Goal: Obtain resource: Download file/media

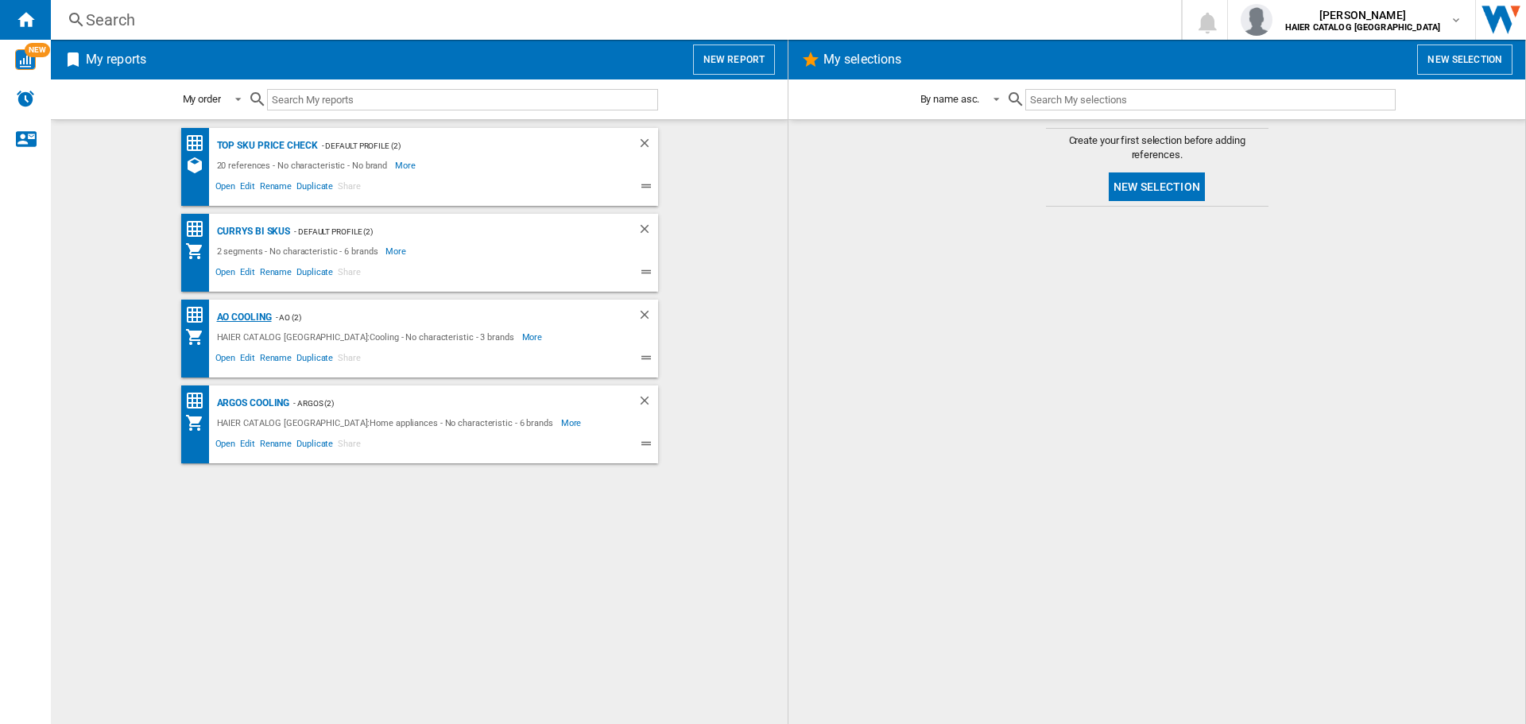
click at [242, 321] on div "AO Cooling" at bounding box center [242, 318] width 59 height 20
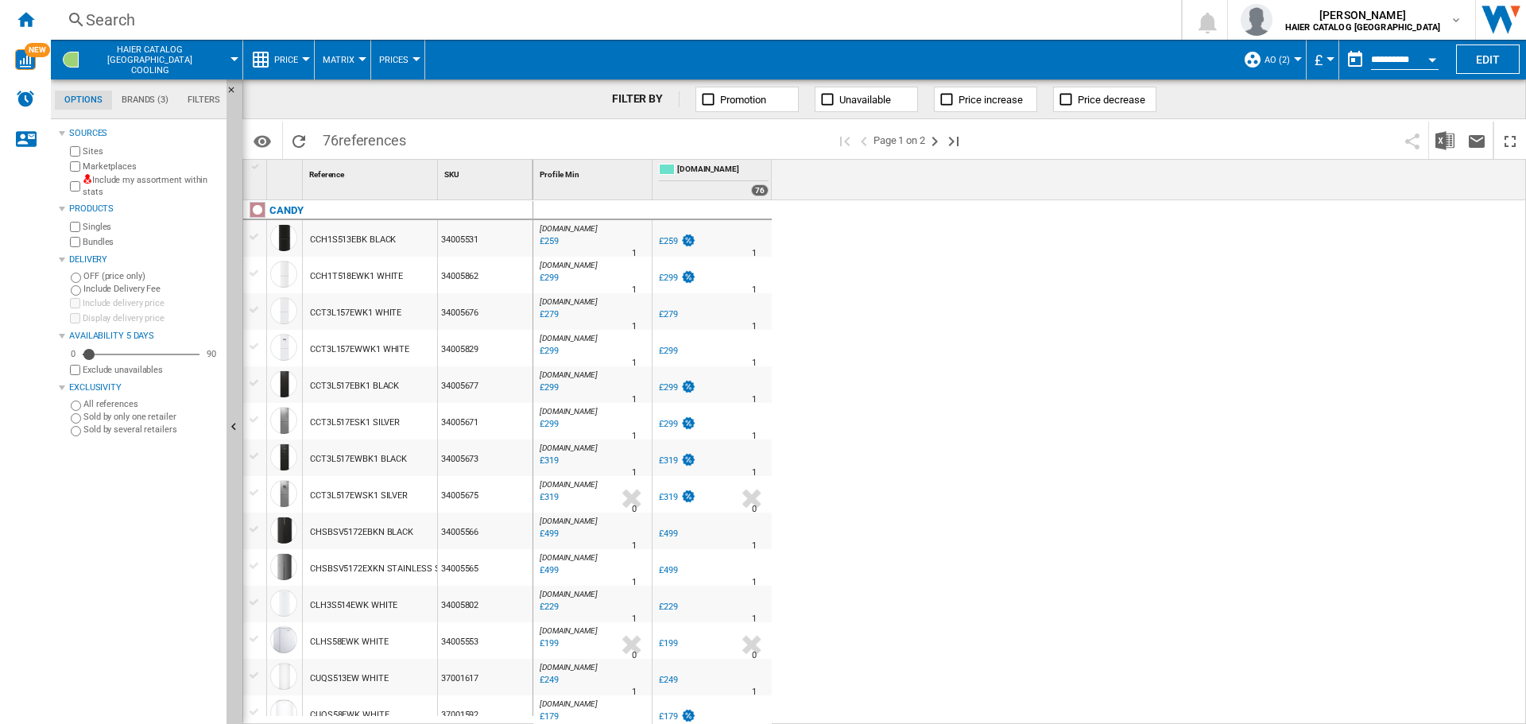
click at [277, 52] on button "Price" at bounding box center [290, 60] width 32 height 40
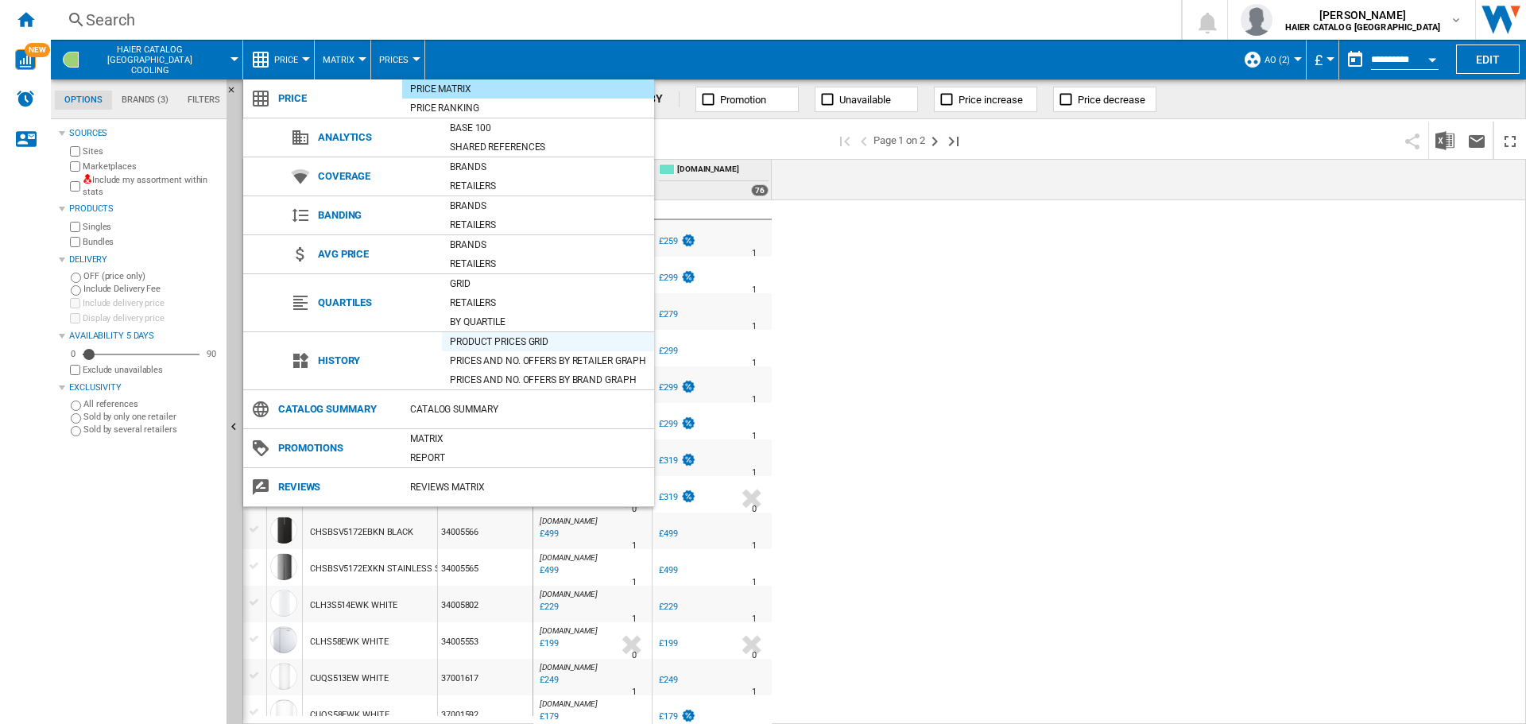
click at [472, 335] on div "Product prices grid" at bounding box center [548, 342] width 212 height 16
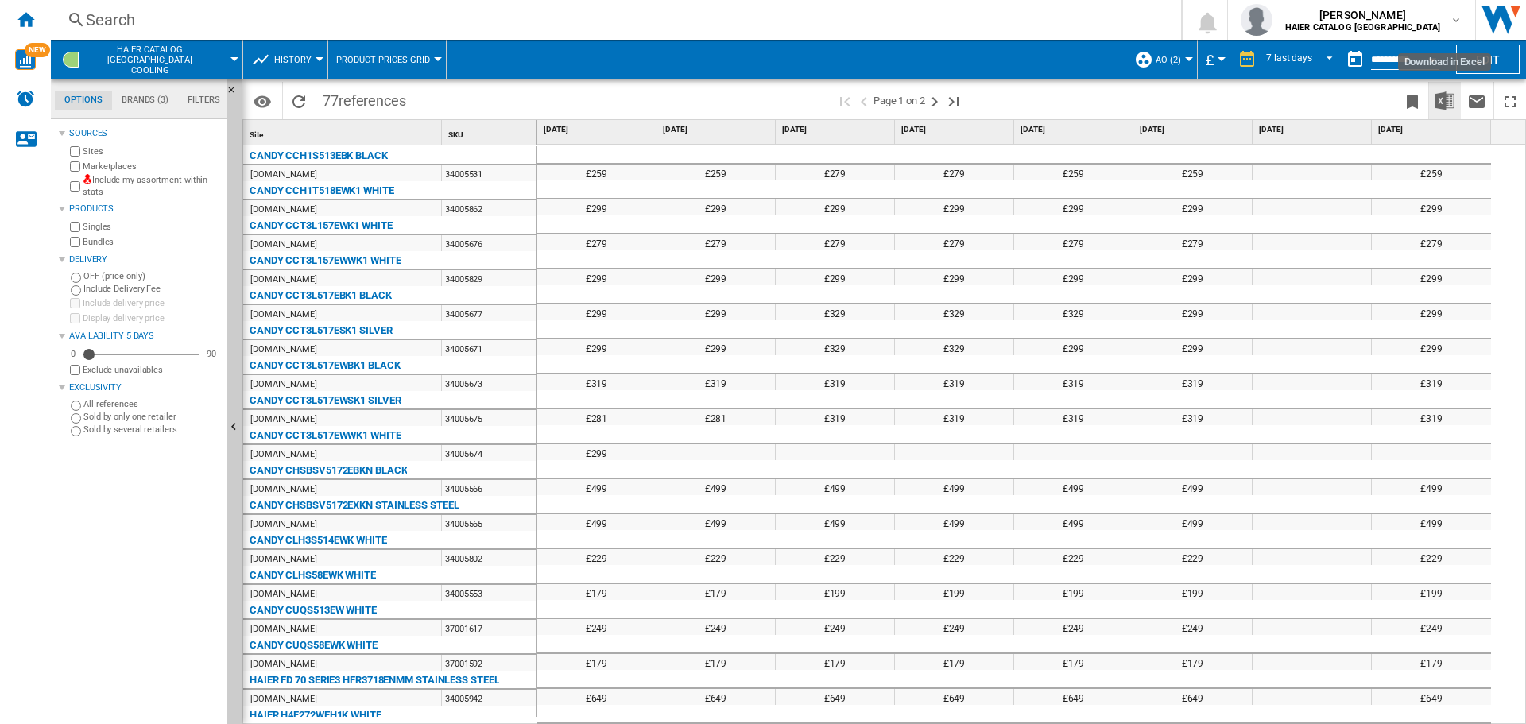
click at [1444, 95] on img "Download in Excel" at bounding box center [1444, 100] width 19 height 19
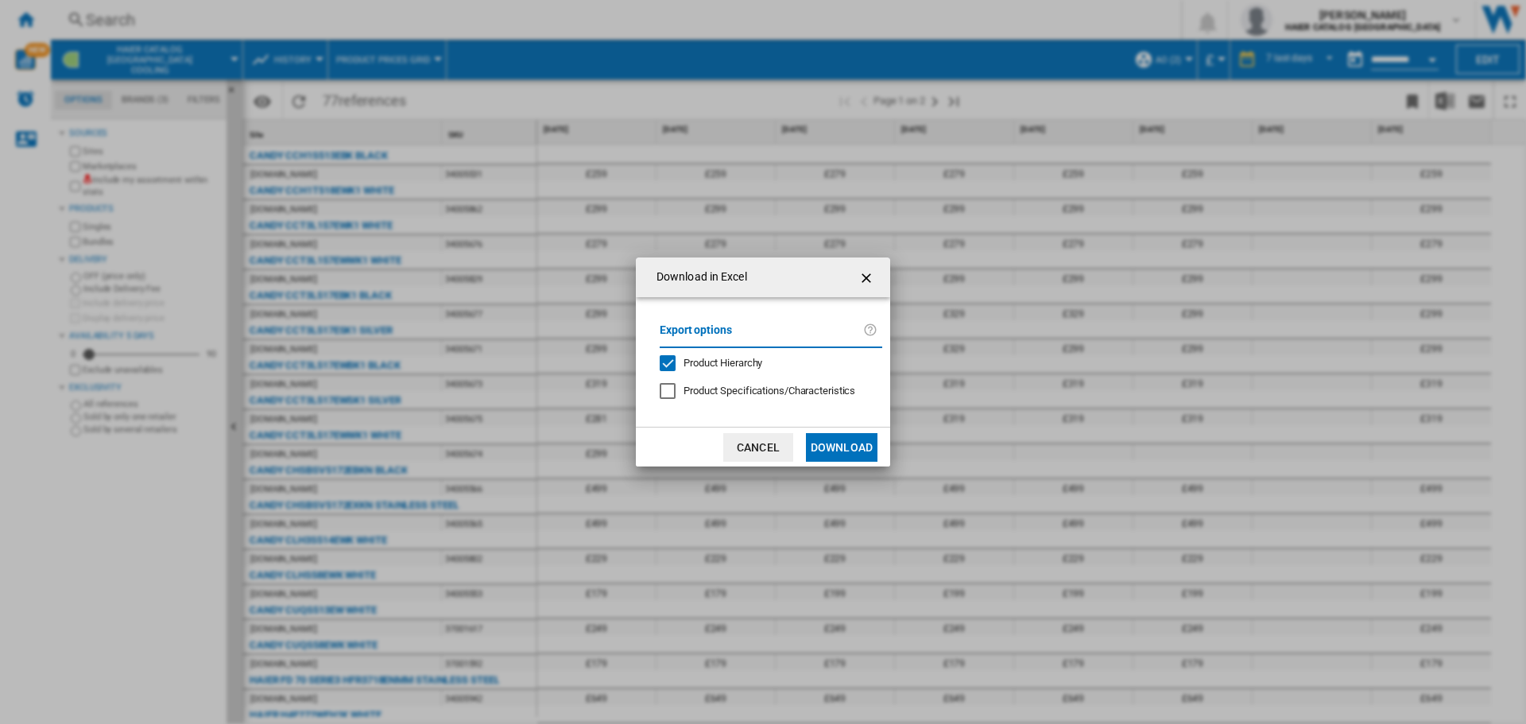
click at [827, 434] on button "Download" at bounding box center [842, 447] width 72 height 29
